Goal: Transaction & Acquisition: Purchase product/service

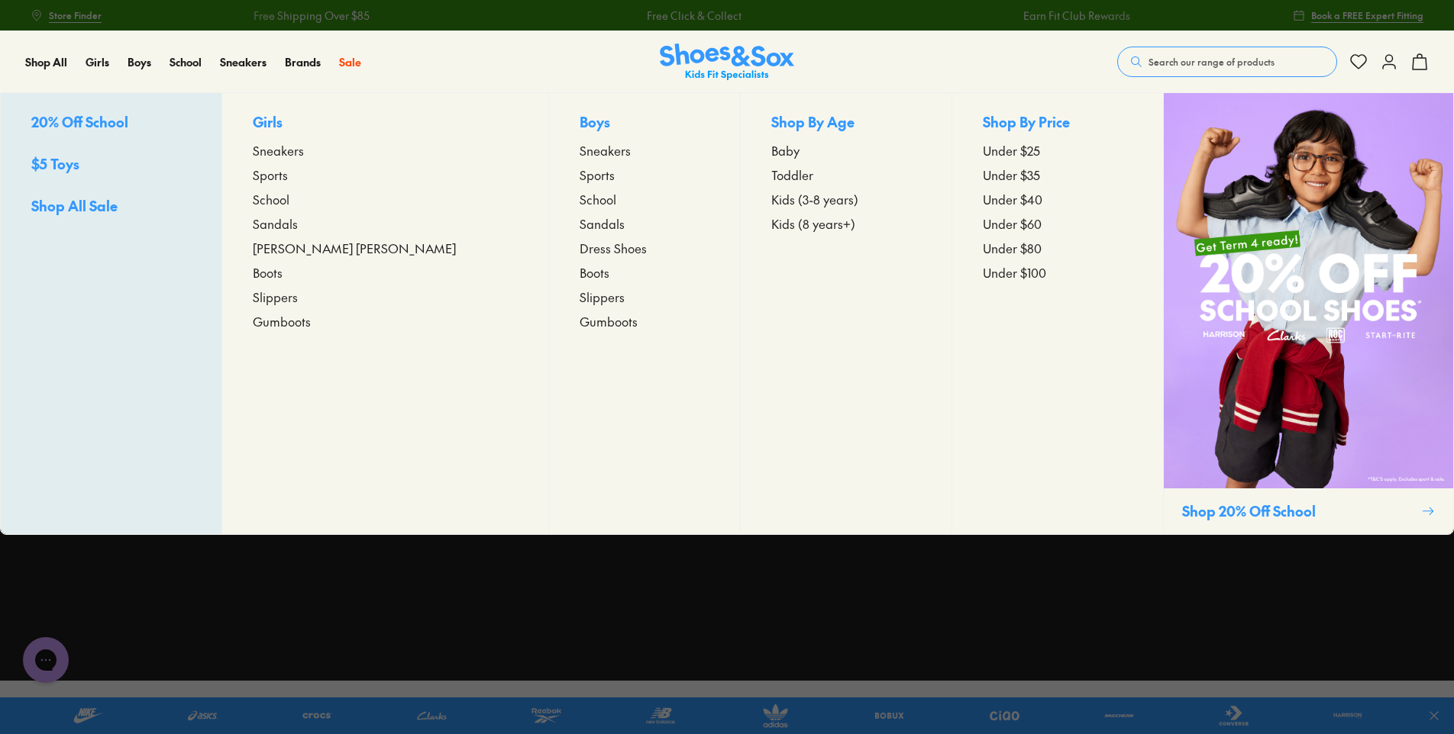
click at [289, 199] on span "School" at bounding box center [271, 199] width 37 height 18
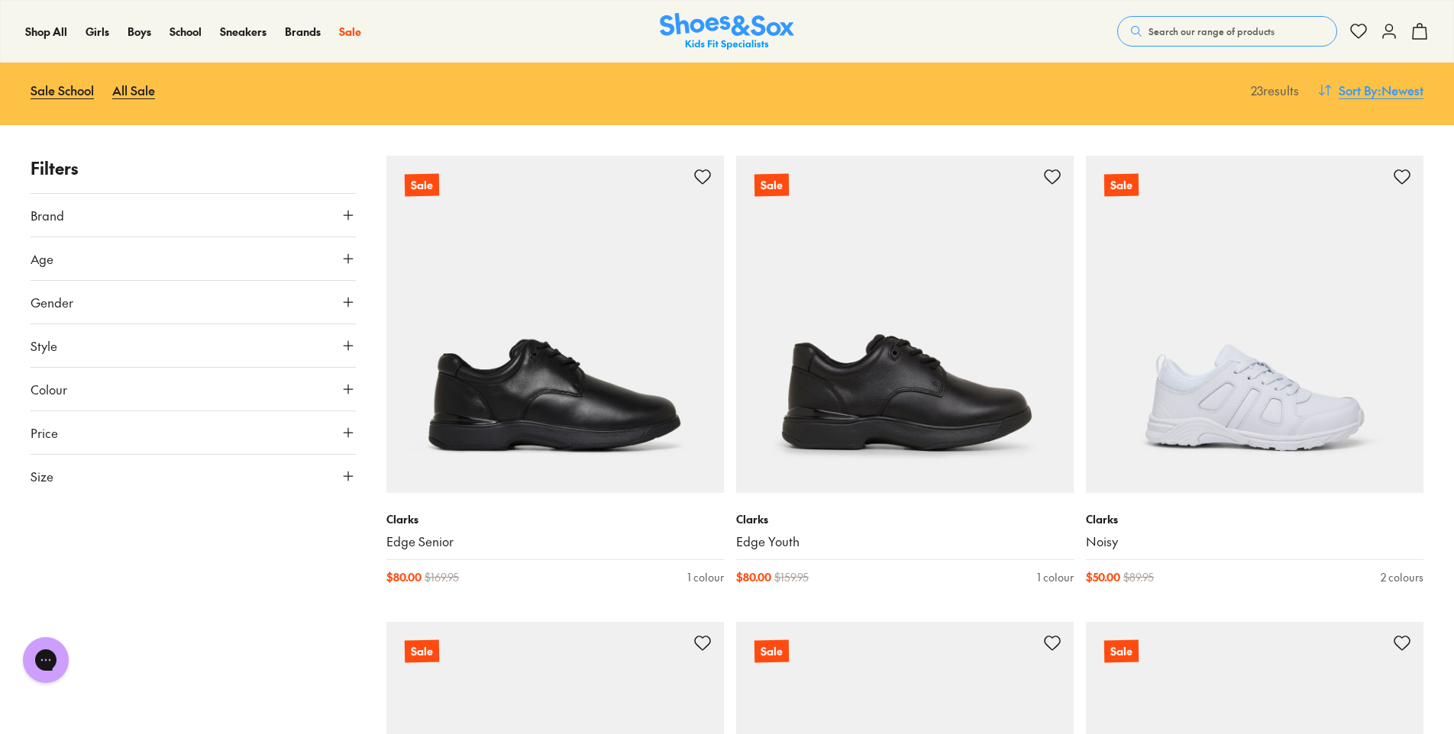
click at [1412, 91] on span ": Newest" at bounding box center [1400, 90] width 46 height 18
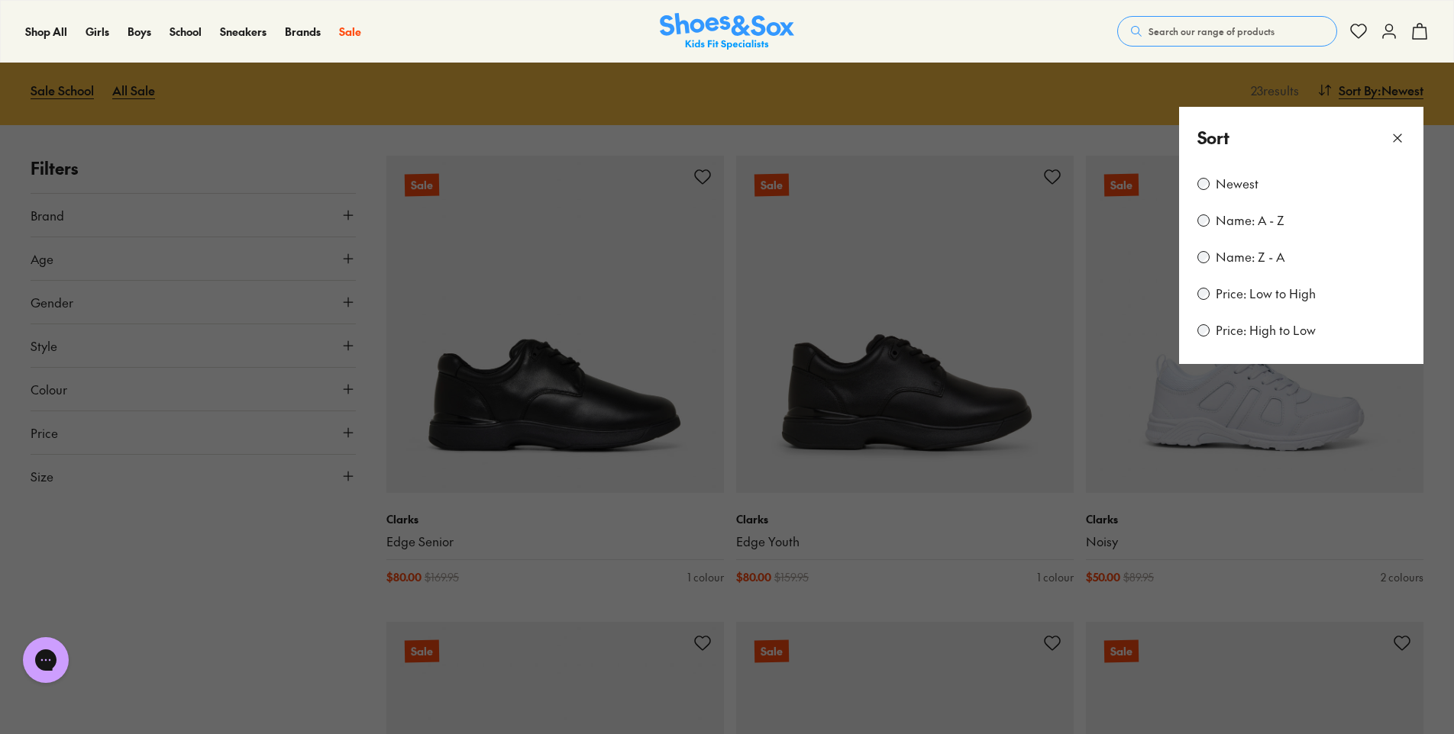
click at [1308, 290] on label "Price: Low to High" at bounding box center [1265, 294] width 100 height 17
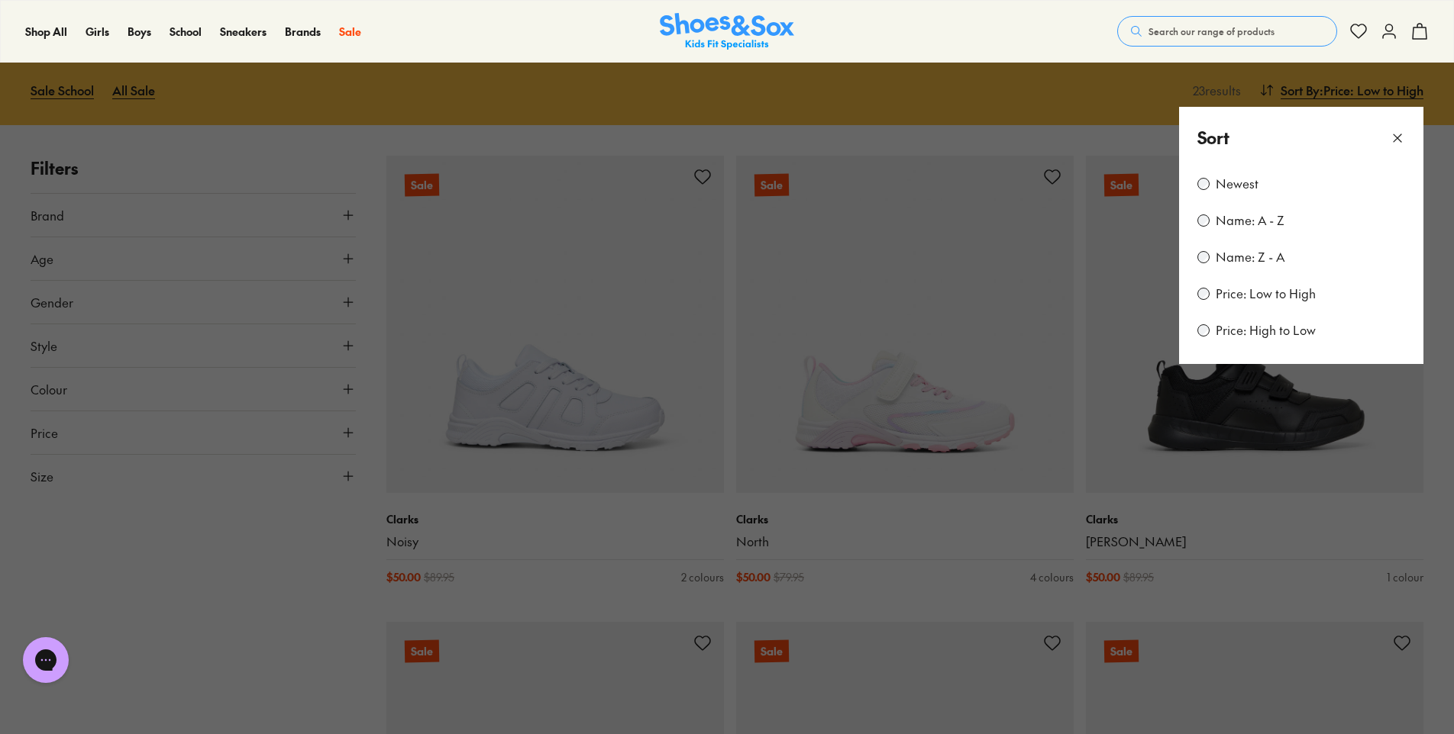
click at [999, 82] on button at bounding box center [727, 367] width 1454 height 734
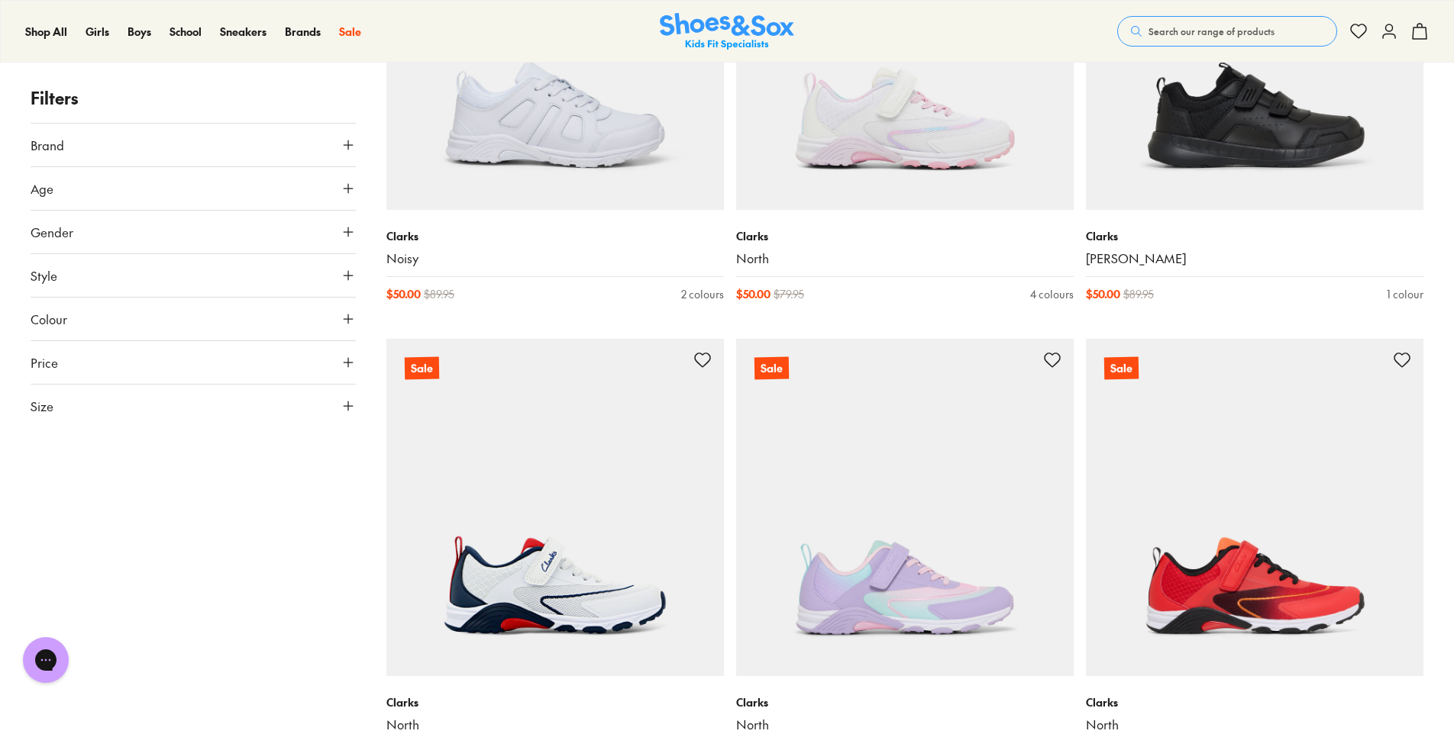
scroll to position [611, 0]
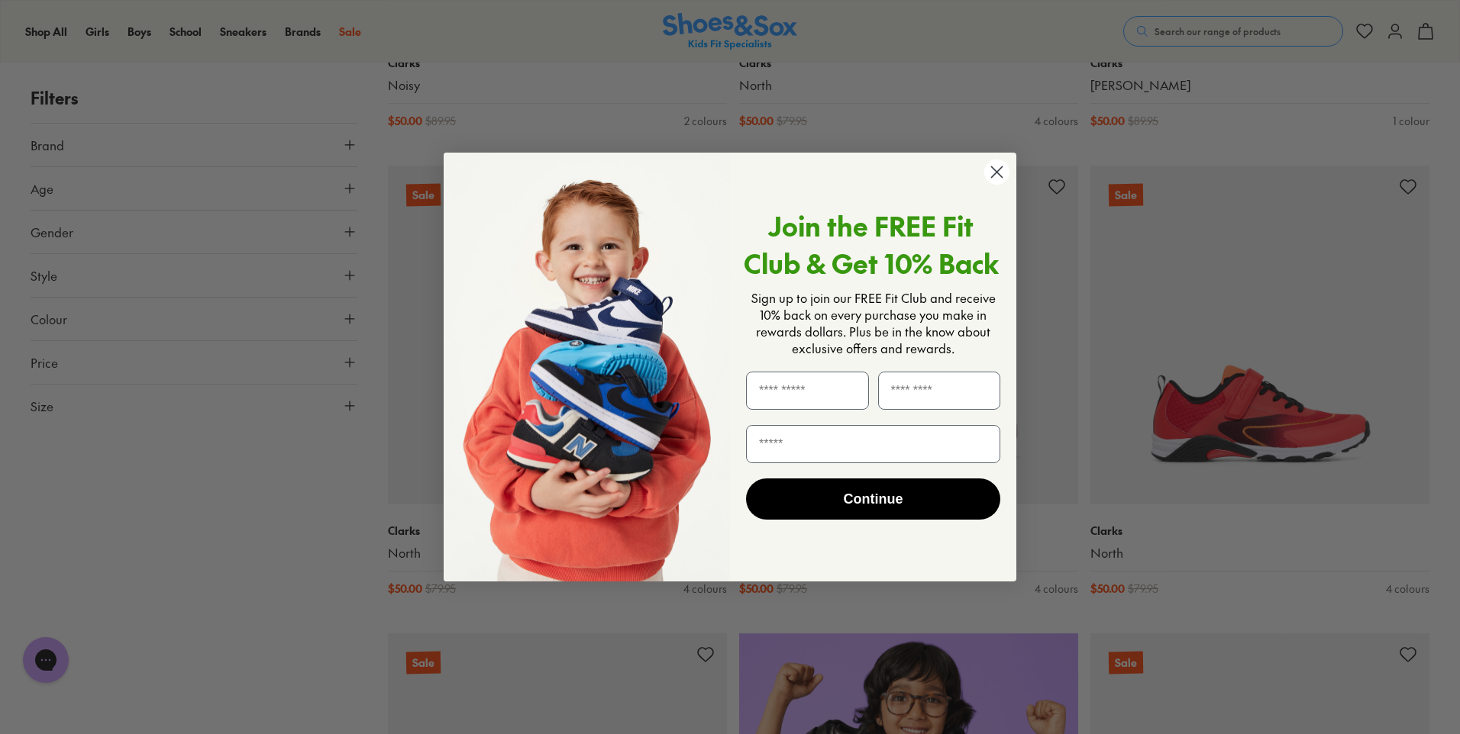
click at [999, 172] on circle "Close dialog" at bounding box center [996, 172] width 25 height 25
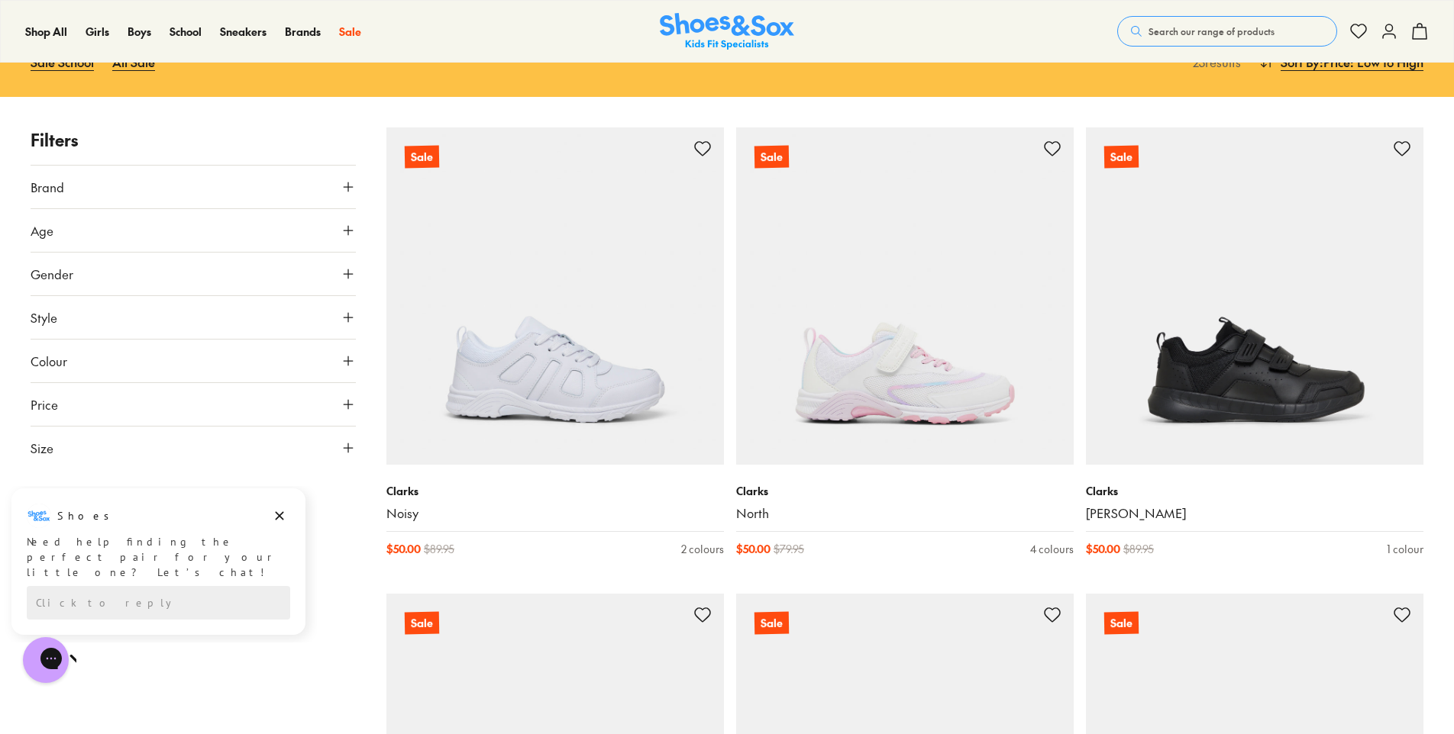
scroll to position [0, 0]
